Goal: Transaction & Acquisition: Purchase product/service

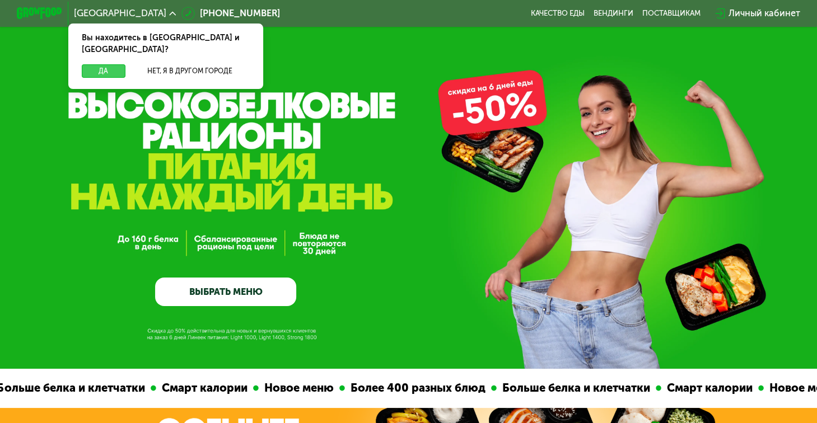
click at [91, 64] on button "Да" at bounding box center [104, 70] width 44 height 13
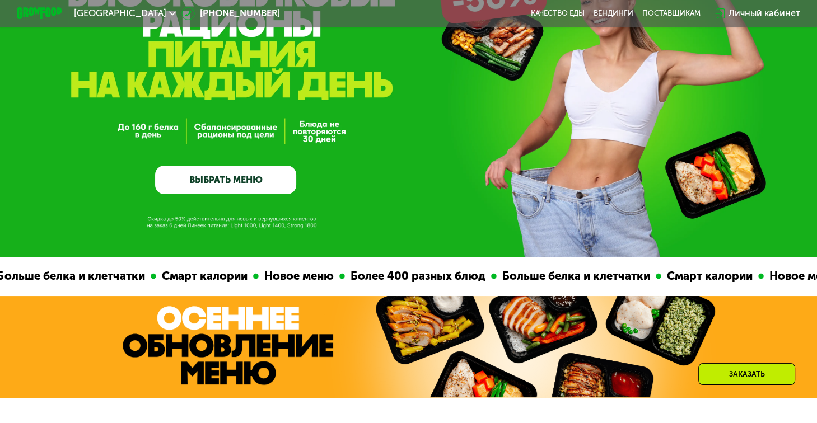
click at [282, 186] on link "ВЫБРАТЬ МЕНЮ" at bounding box center [225, 180] width 141 height 29
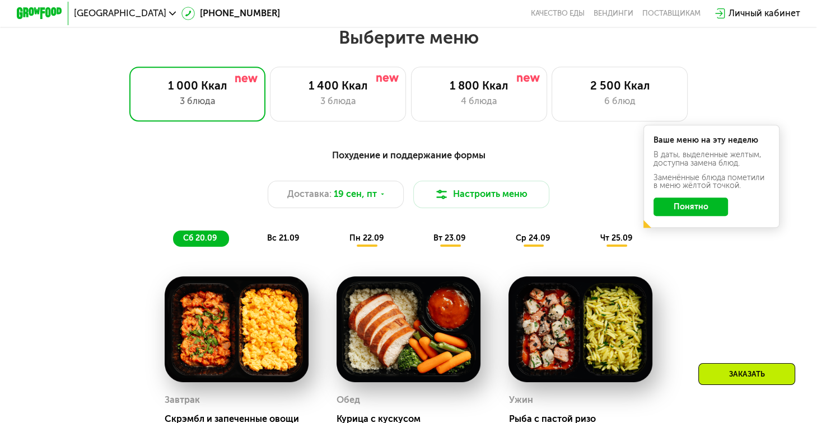
scroll to position [724, 0]
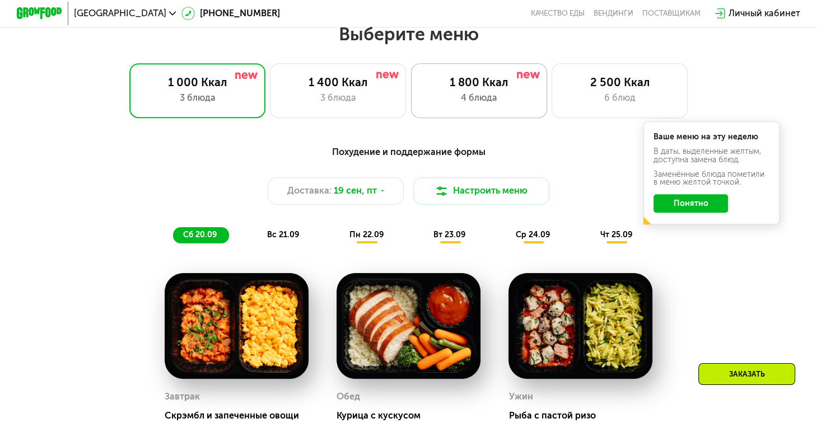
click at [528, 94] on div "1 800 Ккал 4 блюда" at bounding box center [479, 90] width 136 height 54
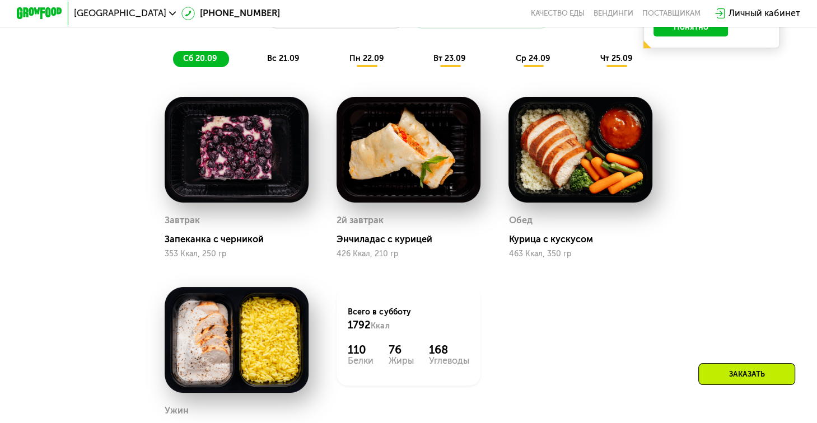
scroll to position [892, 0]
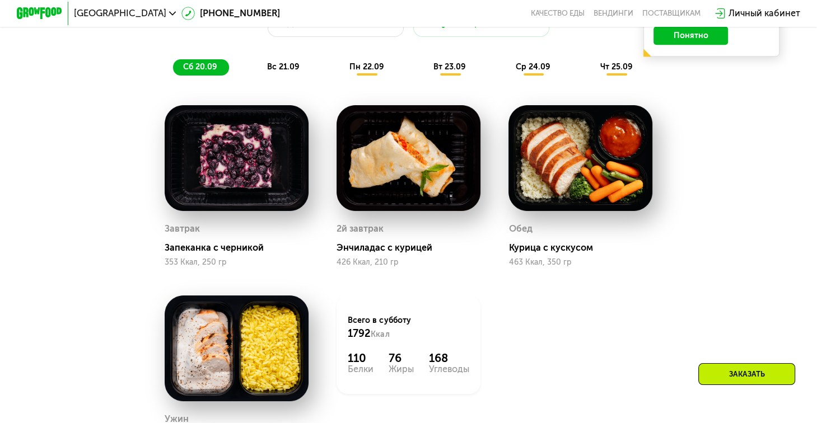
click at [280, 71] on span "вс 21.09" at bounding box center [283, 67] width 32 height 10
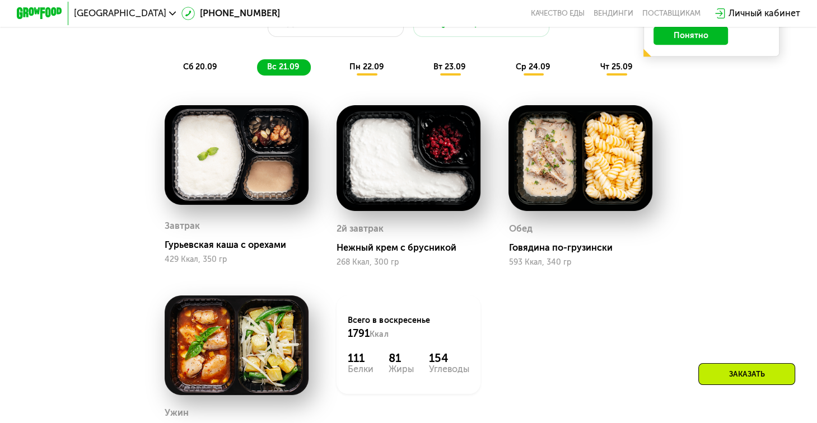
click at [365, 72] on span "пн 22.09" at bounding box center [366, 67] width 35 height 10
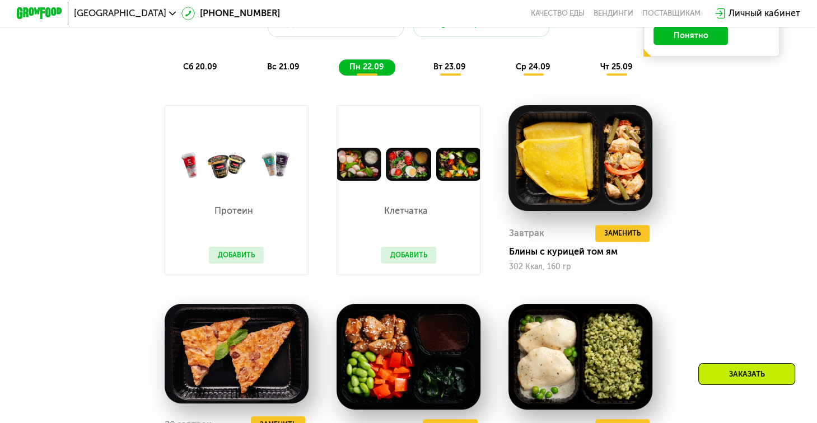
click at [454, 72] on span "вт 23.09" at bounding box center [450, 67] width 32 height 10
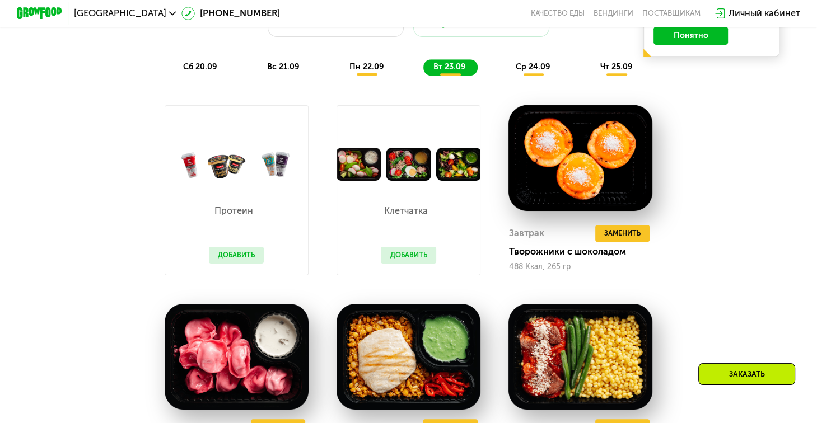
click at [422, 264] on button "Добавить" at bounding box center [408, 255] width 55 height 17
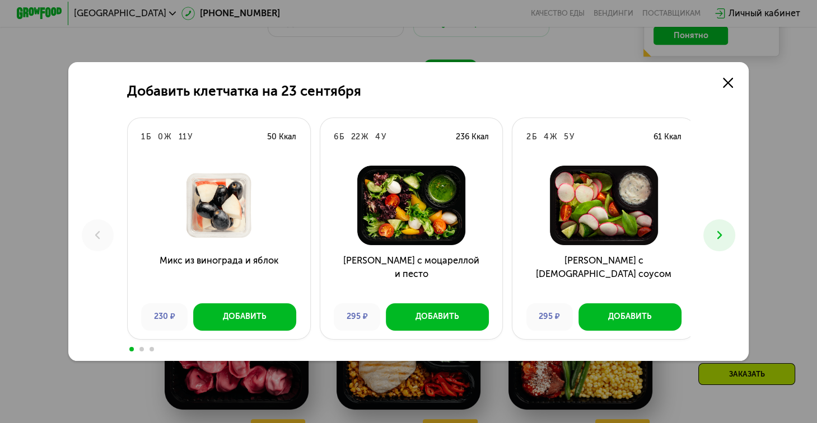
click at [730, 242] on button at bounding box center [719, 236] width 32 height 32
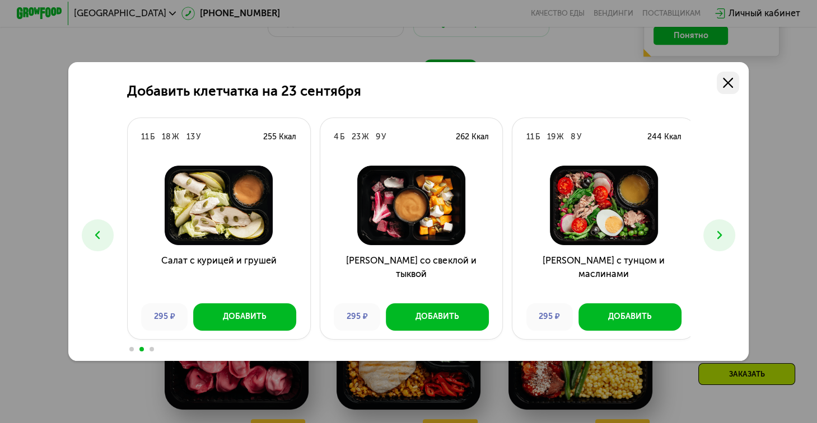
click at [726, 78] on icon at bounding box center [728, 83] width 10 height 10
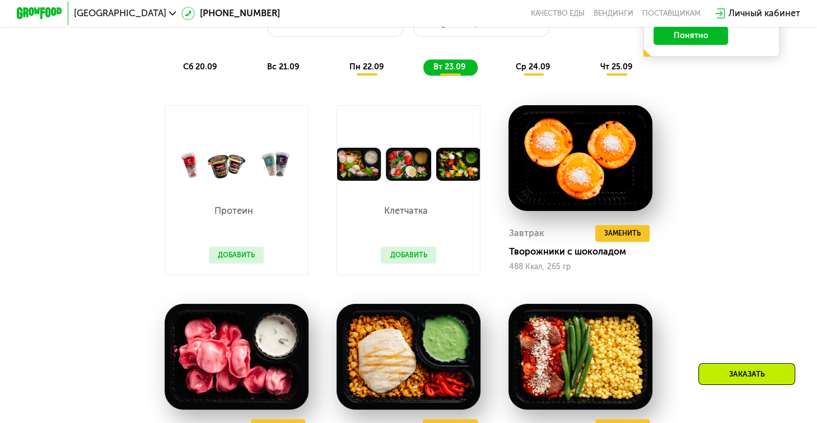
click at [712, 185] on div "Сбалансированное питание на каждый день Доставка: [DATE] Настроить меню сб 20.0…" at bounding box center [408, 305] width 699 height 670
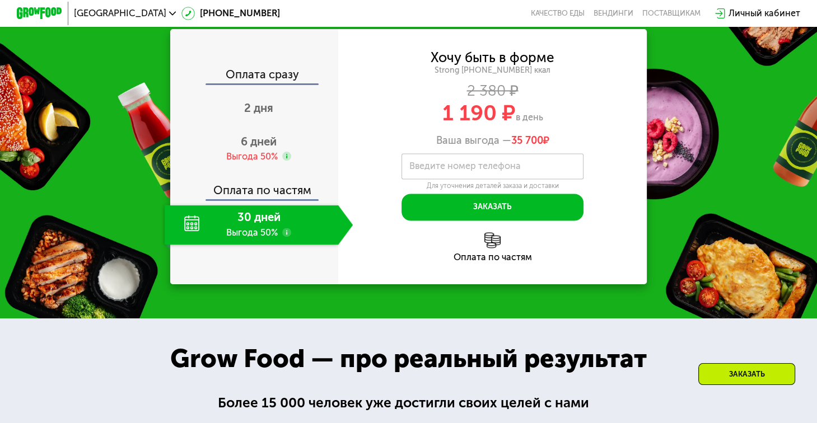
scroll to position [1508, 0]
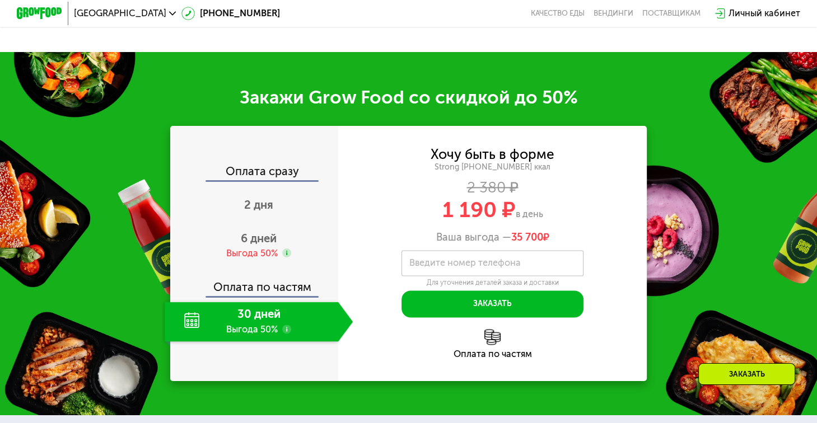
click at [286, 334] on use at bounding box center [286, 329] width 9 height 9
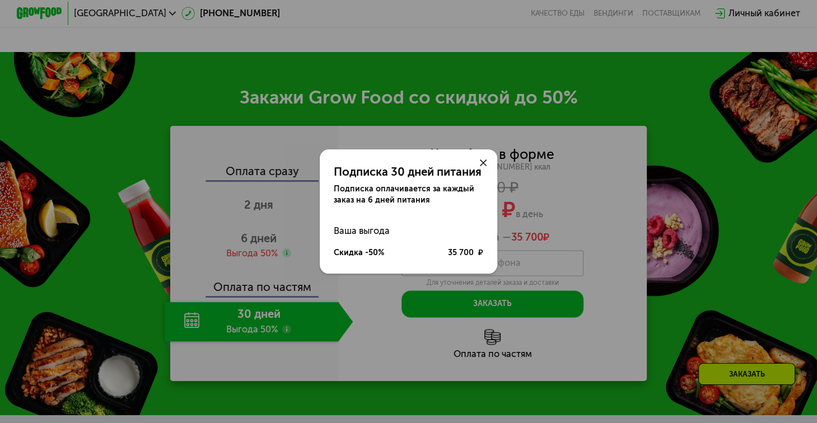
click at [486, 160] on use at bounding box center [483, 163] width 7 height 7
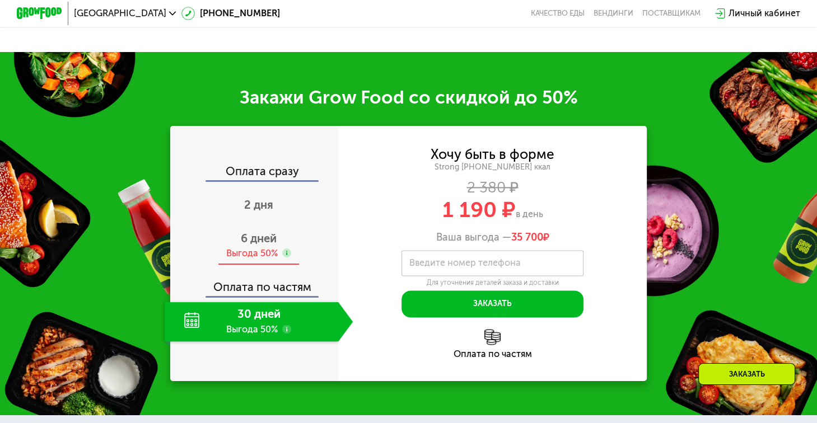
click at [256, 245] on span "6 дней" at bounding box center [259, 238] width 36 height 13
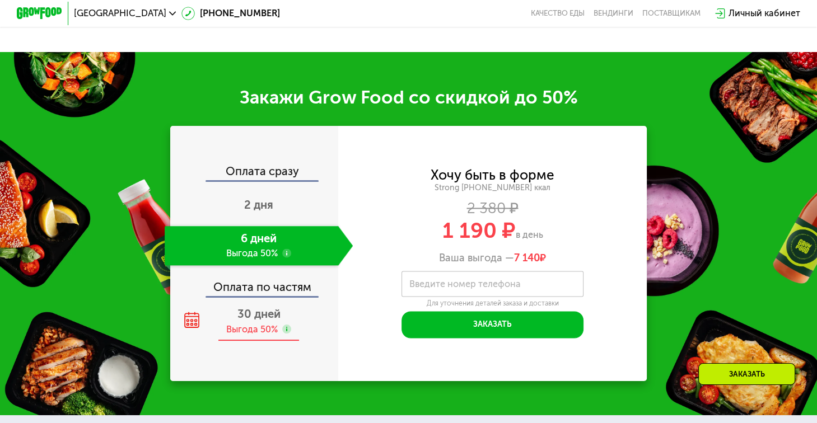
click at [253, 321] on span "30 дней" at bounding box center [258, 313] width 43 height 13
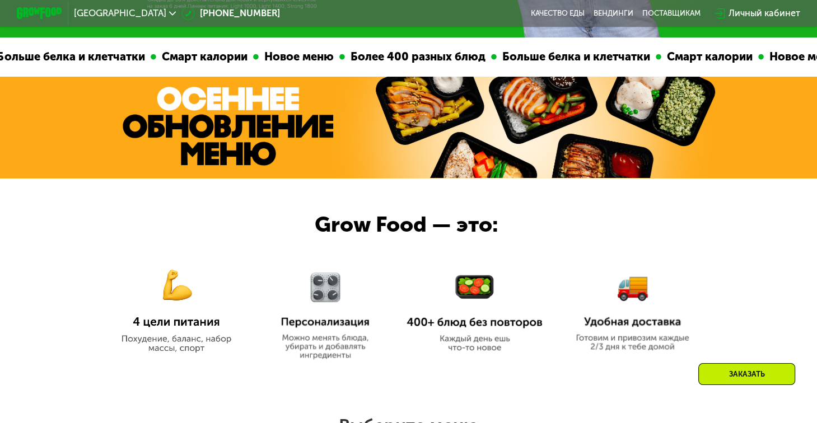
scroll to position [612, 0]
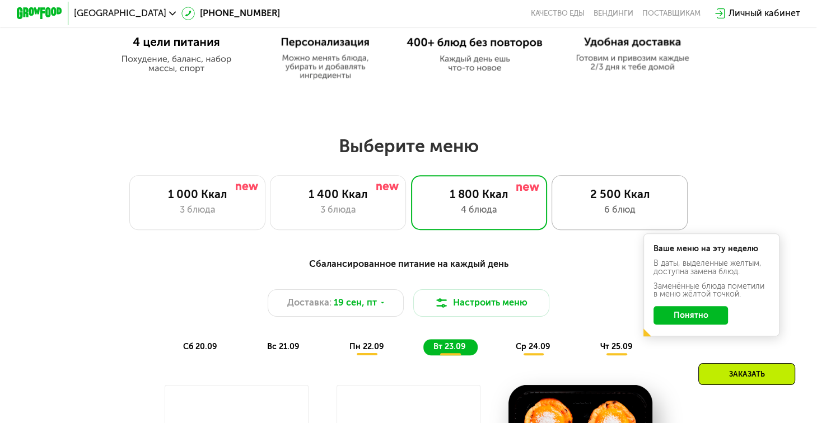
click at [633, 193] on div "2 500 Ккал" at bounding box center [619, 194] width 113 height 13
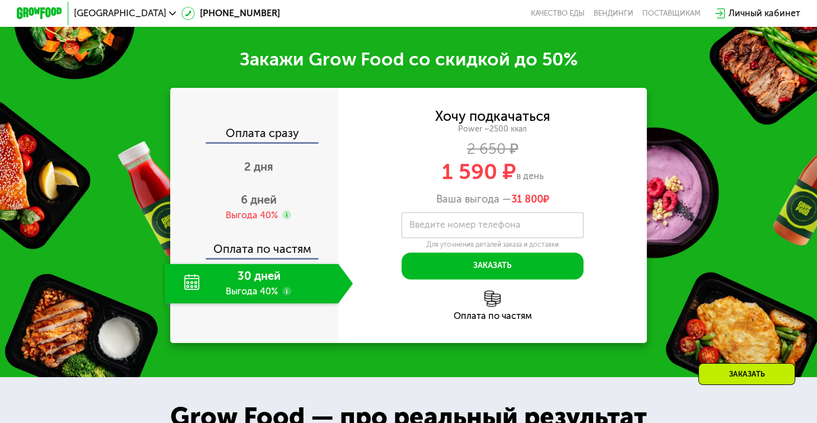
scroll to position [1576, 0]
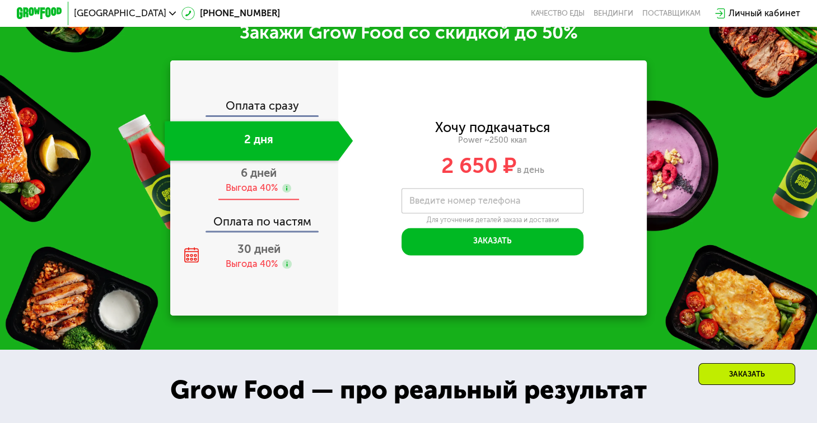
click at [267, 180] on span "6 дней" at bounding box center [259, 172] width 36 height 13
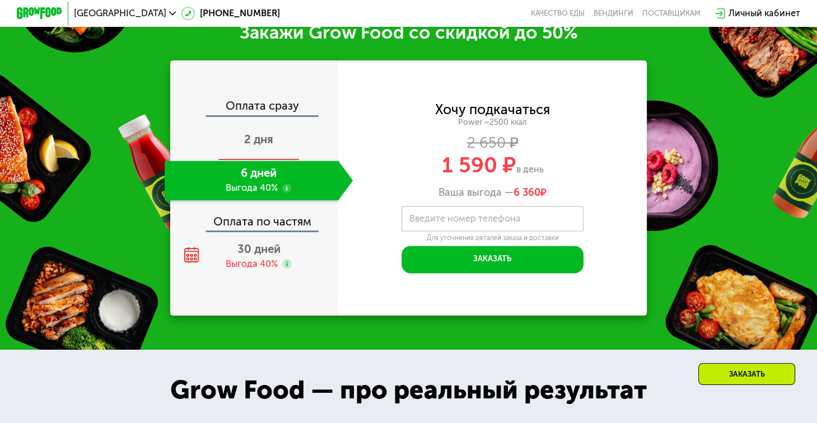
click at [264, 161] on div "2 дня" at bounding box center [259, 141] width 188 height 40
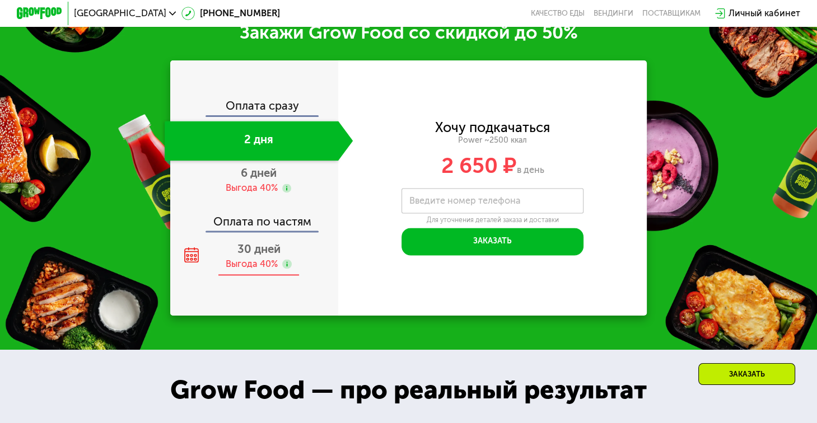
click at [271, 271] on div "Выгода 40%" at bounding box center [252, 264] width 52 height 12
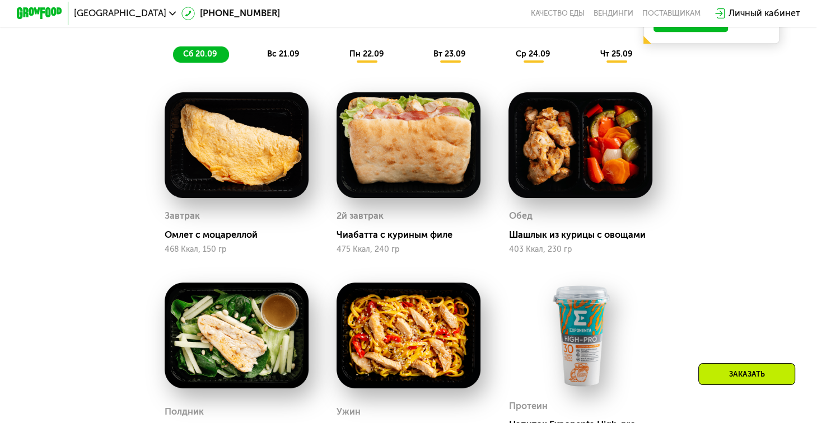
scroll to position [904, 0]
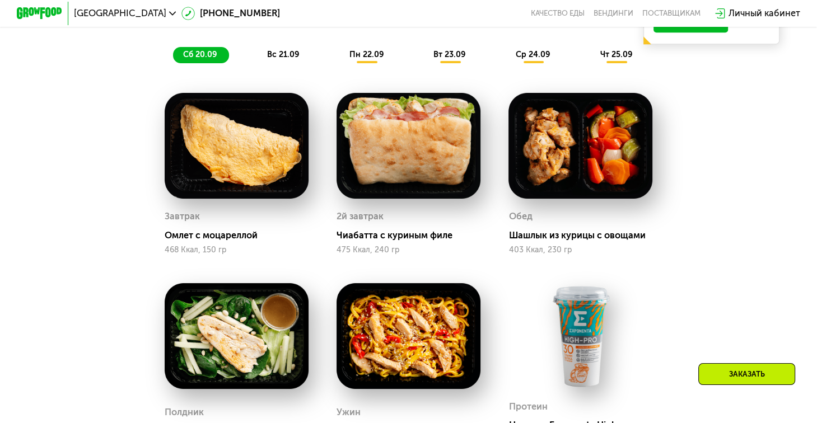
click at [277, 57] on span "вс 21.09" at bounding box center [283, 55] width 32 height 10
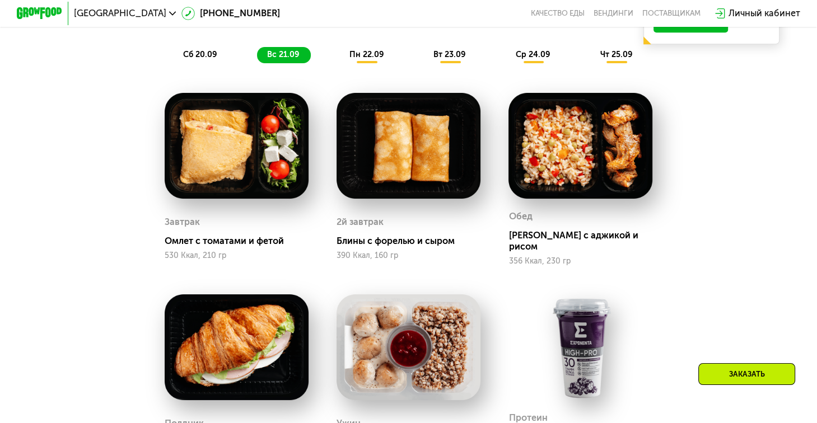
click at [366, 59] on span "пн 22.09" at bounding box center [366, 55] width 35 height 10
